Goal: Task Accomplishment & Management: Complete application form

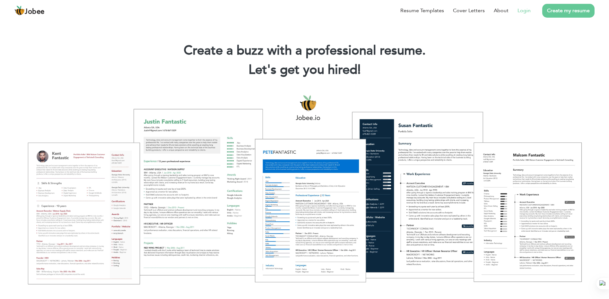
click at [525, 12] on link "Login" at bounding box center [524, 11] width 13 height 8
